Goal: Transaction & Acquisition: Purchase product/service

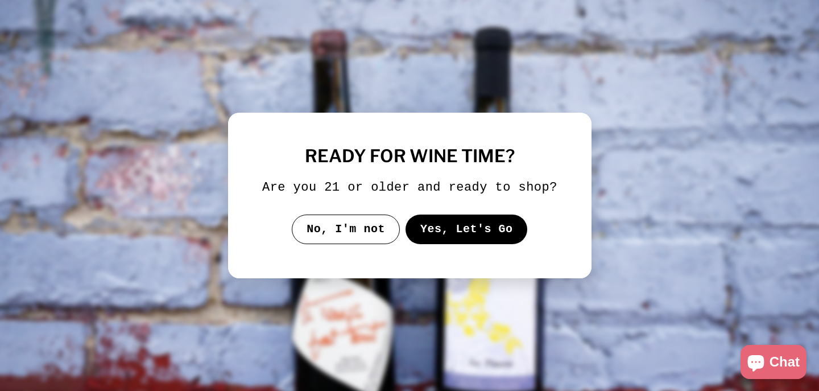
click at [459, 243] on button "Yes, Let's Go" at bounding box center [466, 229] width 122 height 30
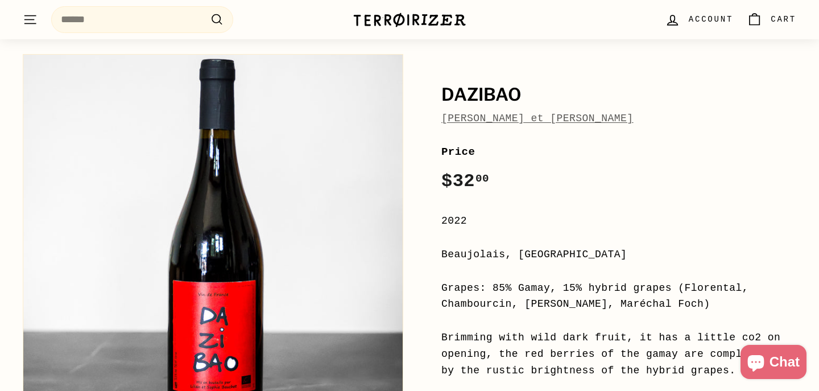
scroll to position [97, 0]
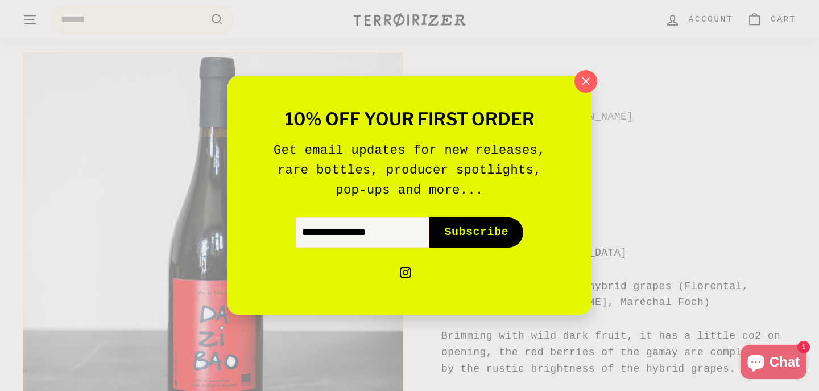
click at [584, 82] on icon "button" at bounding box center [586, 81] width 16 height 16
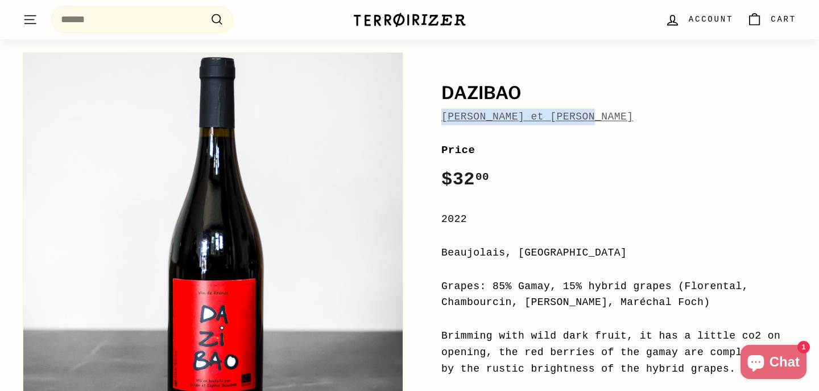
drag, startPoint x: 608, startPoint y: 114, endPoint x: 438, endPoint y: 117, distance: 170.6
click at [438, 117] on div "[PERSON_NAME] et [PERSON_NAME] Price Regular price $32 00 $32.00 / 2022 [GEOGRA…" at bounding box center [606, 344] width 380 height 595
copy link "[PERSON_NAME] et [PERSON_NAME]"
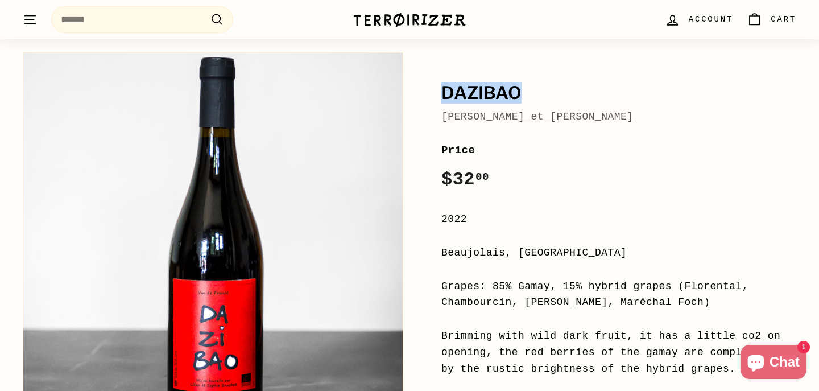
drag, startPoint x: 533, startPoint y: 82, endPoint x: 523, endPoint y: 84, distance: 10.9
click at [523, 87] on div "[PERSON_NAME] et [PERSON_NAME] Price Regular price $32 00 $32.00 / 2022 [GEOGRA…" at bounding box center [606, 344] width 380 height 595
copy h1 "DAZIBAO"
click at [595, 225] on div "2022" at bounding box center [618, 219] width 355 height 16
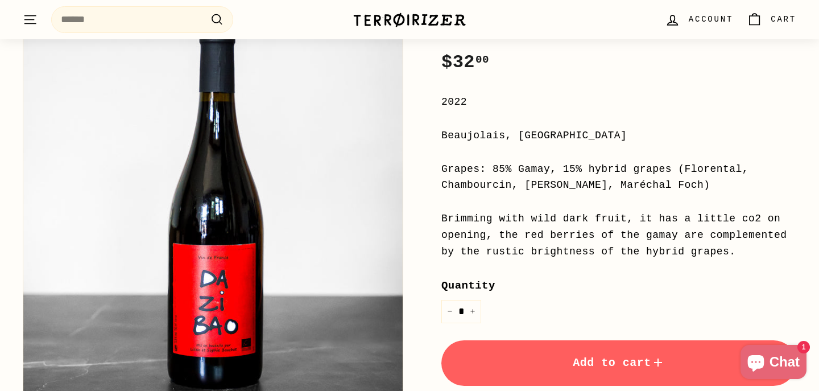
scroll to position [259, 0]
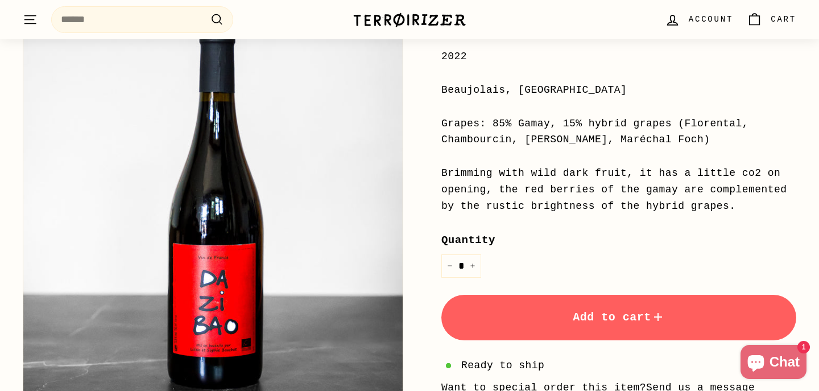
drag, startPoint x: 561, startPoint y: 89, endPoint x: 445, endPoint y: 96, distance: 116.2
click at [445, 96] on div "Beaujolais, [GEOGRAPHIC_DATA]" at bounding box center [618, 90] width 355 height 16
drag, startPoint x: 469, startPoint y: 56, endPoint x: 433, endPoint y: 56, distance: 35.8
click at [433, 56] on div "[PERSON_NAME] et [PERSON_NAME] Price Regular price $32 00 $32.00 / 2022 [GEOGRA…" at bounding box center [606, 181] width 380 height 595
copy div "2022"
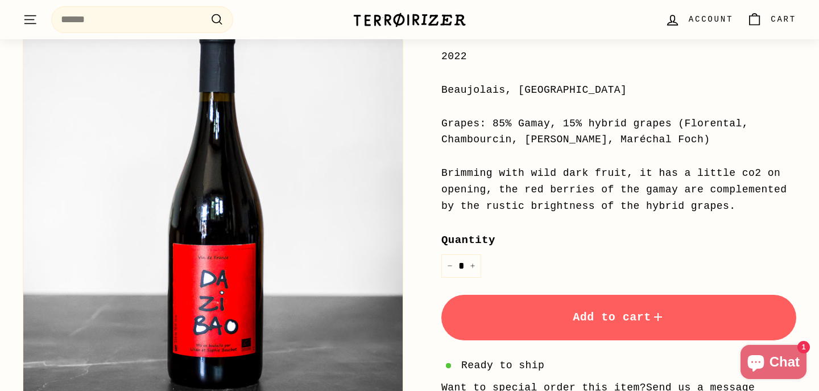
drag, startPoint x: 441, startPoint y: 92, endPoint x: 557, endPoint y: 88, distance: 116.1
click at [557, 88] on div "Beaujolais, [GEOGRAPHIC_DATA]" at bounding box center [618, 90] width 355 height 16
copy div "Beaujolais, [GEOGRAPHIC_DATA]"
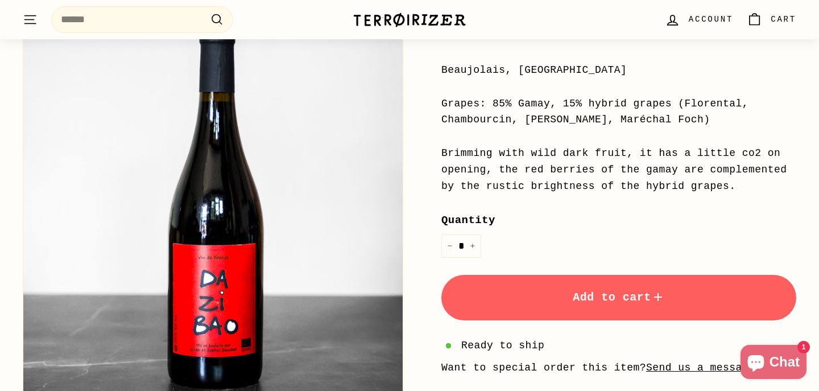
scroll to position [281, 0]
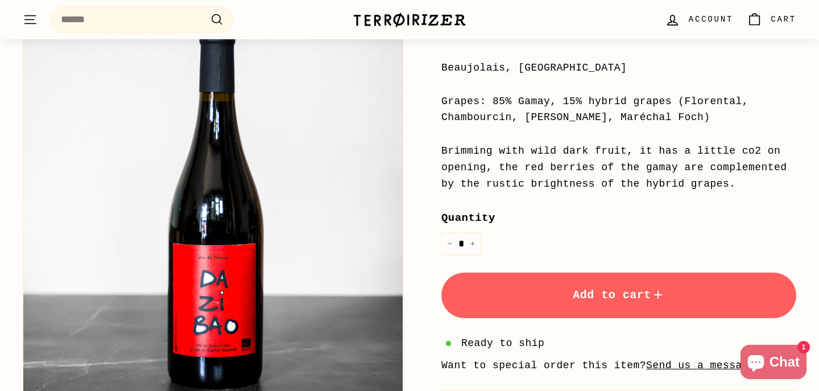
drag, startPoint x: 491, startPoint y: 101, endPoint x: 694, endPoint y: 109, distance: 202.6
click at [698, 112] on div "Grapes: 85% Gamay, 15% hybrid grapes (Florental, Chambourcin, [PERSON_NAME], Ma…" at bounding box center [618, 109] width 355 height 33
copy div "85% Gamay, 15% hybrid grapes ([GEOGRAPHIC_DATA], Chambourcin, [PERSON_NAME], Ma…"
click at [454, 156] on div "Brimming with wild dark fruit, it has a little co2 on opening, the red berries …" at bounding box center [618, 167] width 355 height 49
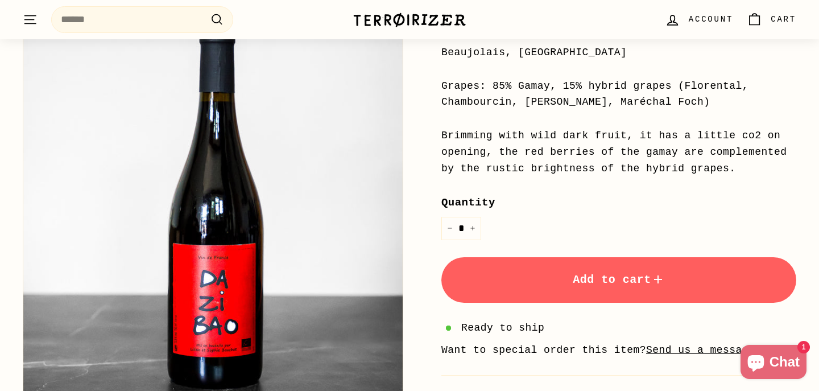
drag, startPoint x: 441, startPoint y: 135, endPoint x: 736, endPoint y: 168, distance: 296.3
click at [736, 168] on div "Brimming with wild dark fruit, it has a little co2 on opening, the red berries …" at bounding box center [618, 151] width 355 height 49
copy div "Brimming with wild dark fruit, it has a little co2 on opening, the red berries …"
click at [548, 212] on div "Quantity * − +" at bounding box center [618, 217] width 355 height 46
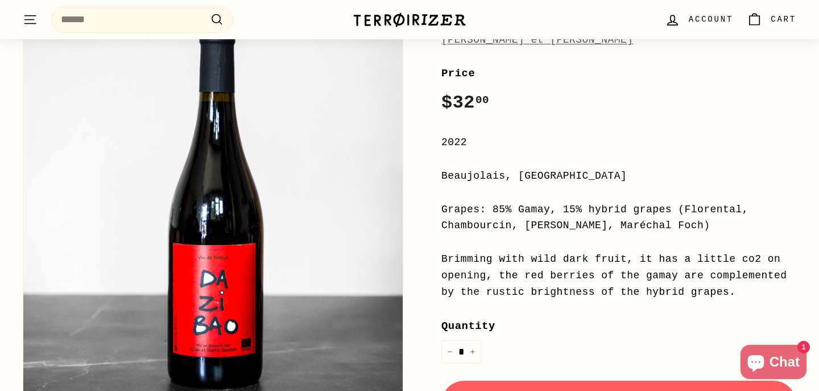
scroll to position [172, 0]
